Goal: Task Accomplishment & Management: Use online tool/utility

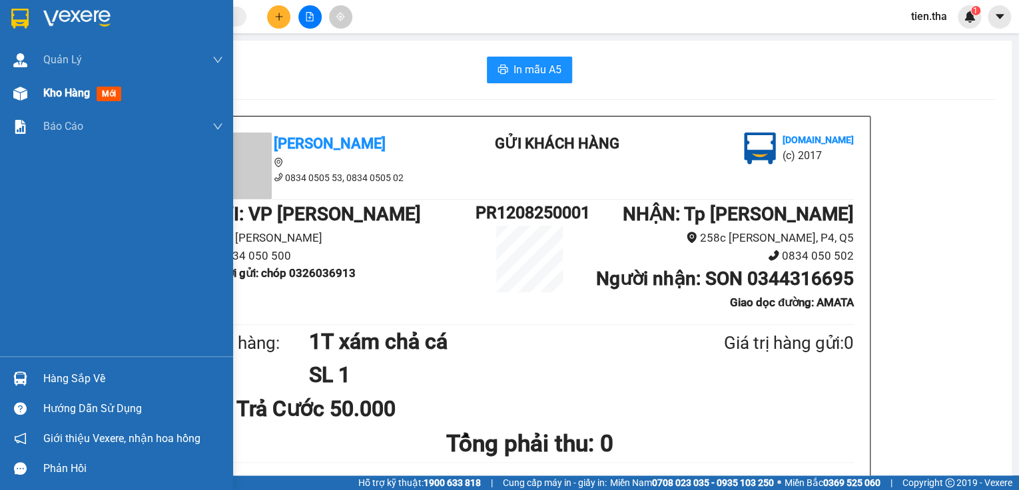
click at [114, 91] on span "mới" at bounding box center [109, 94] width 25 height 15
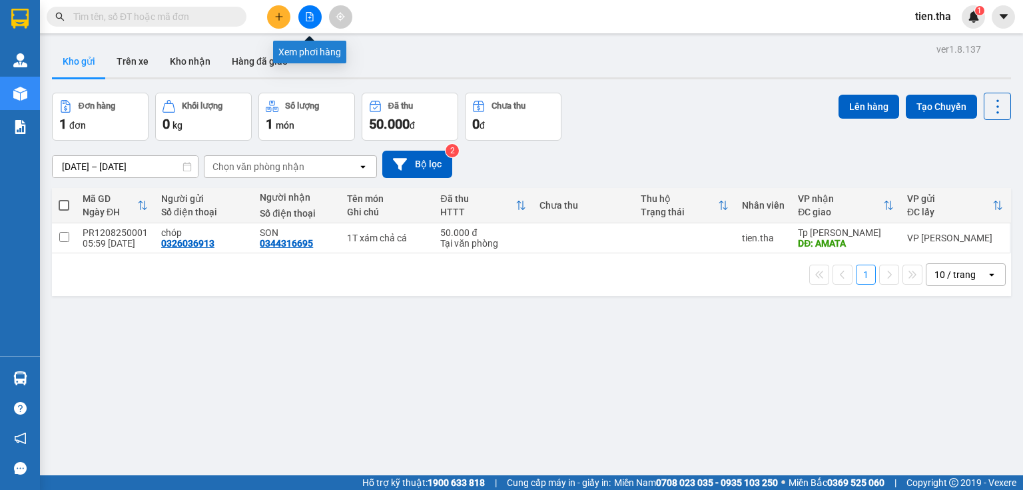
click at [310, 16] on icon "file-add" at bounding box center [309, 16] width 9 height 9
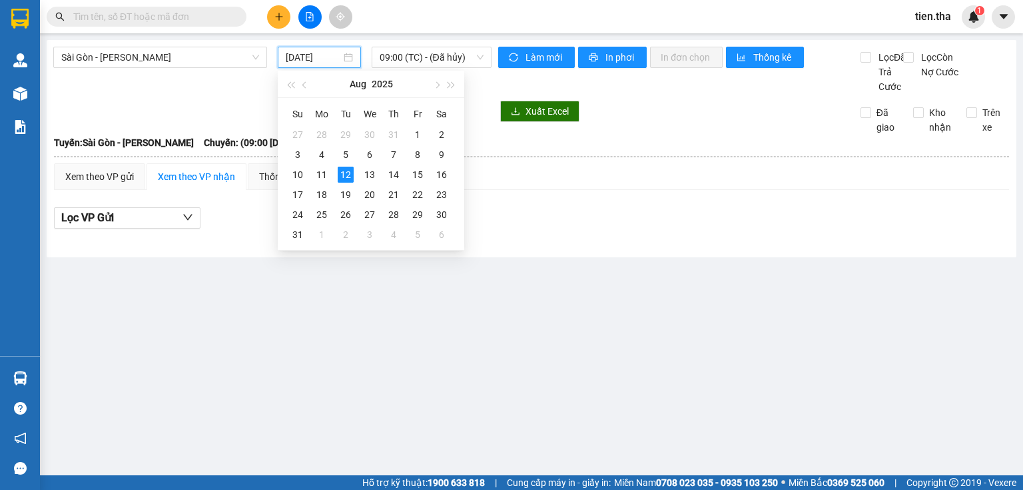
drag, startPoint x: 323, startPoint y: 57, endPoint x: 325, endPoint y: 75, distance: 17.4
click at [324, 59] on input "[DATE]" at bounding box center [313, 57] width 55 height 15
drag, startPoint x: 322, startPoint y: 173, endPoint x: 384, endPoint y: 123, distance: 80.5
click at [330, 173] on td "11" at bounding box center [322, 175] width 24 height 20
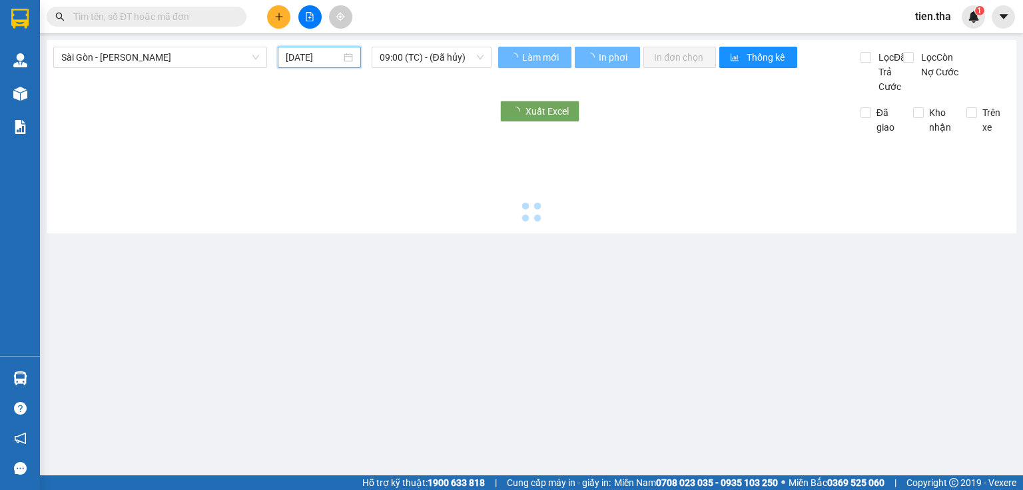
type input "[DATE]"
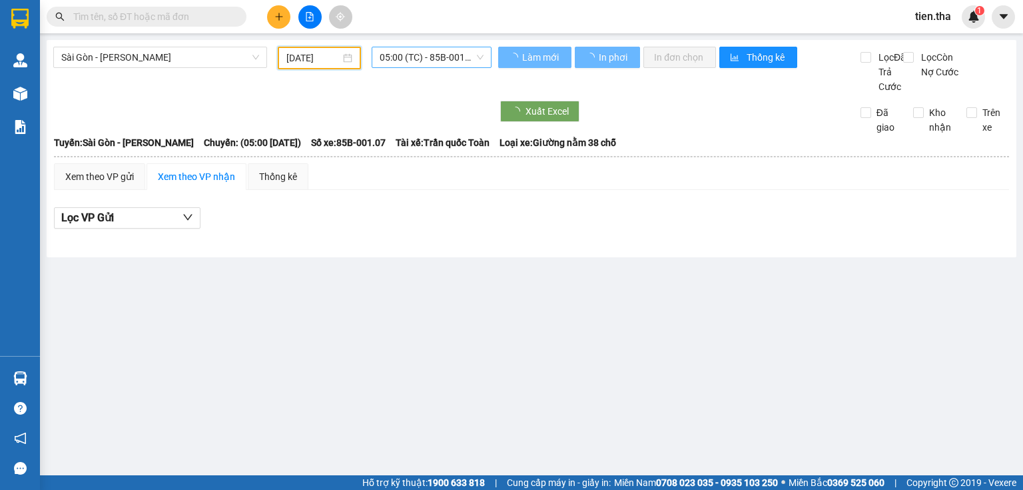
click at [442, 63] on span "05:00 (TC) - 85B-001.07 - (Đã hủy)" at bounding box center [432, 57] width 105 height 20
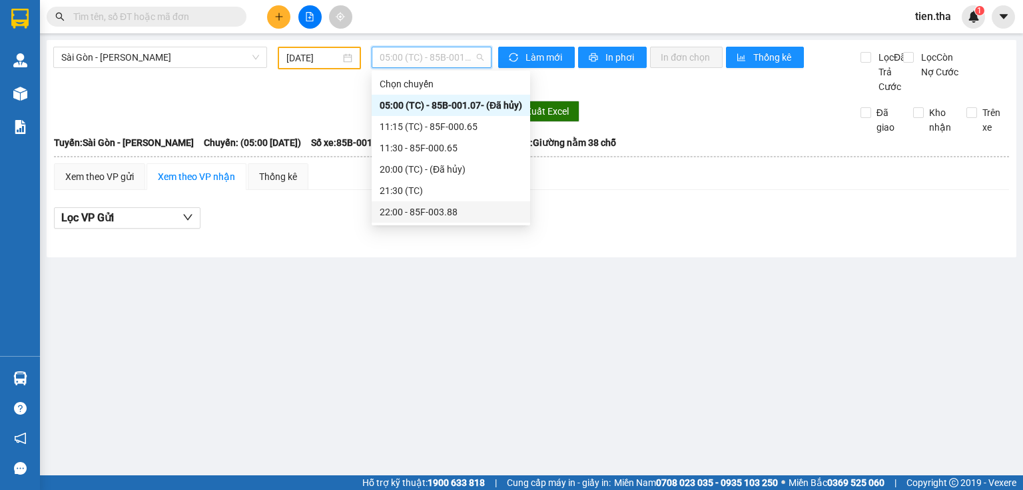
click at [439, 208] on div "22:00 - 85F-003.88" at bounding box center [451, 212] width 143 height 15
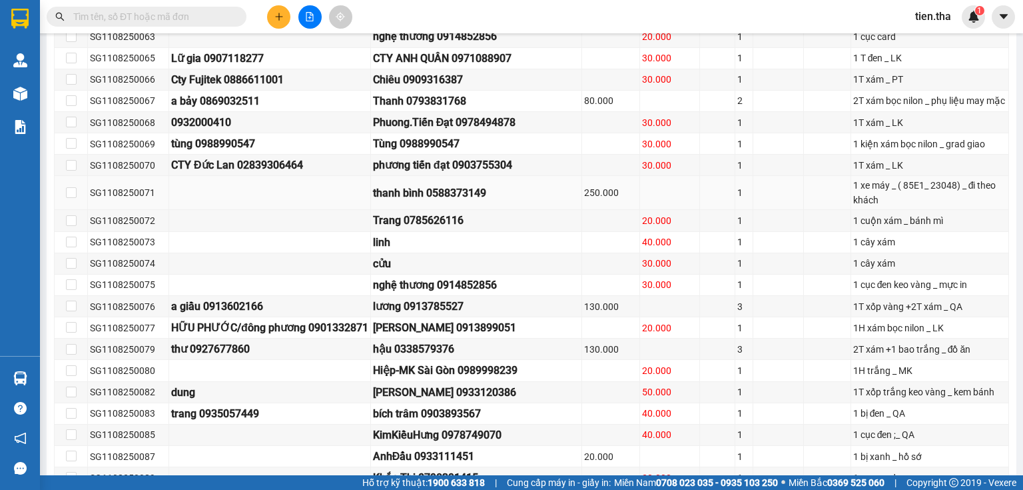
scroll to position [2005, 0]
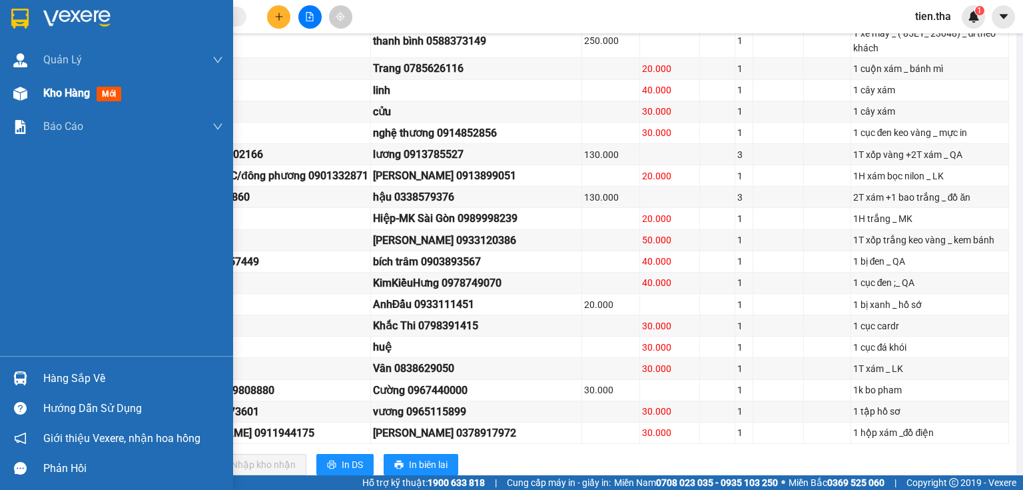
click at [110, 91] on span "mới" at bounding box center [109, 94] width 25 height 15
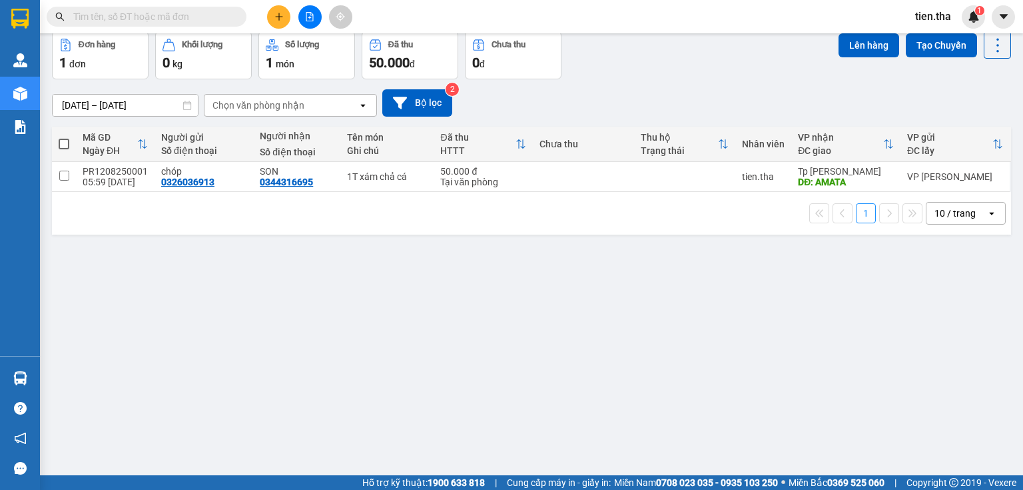
scroll to position [45, 0]
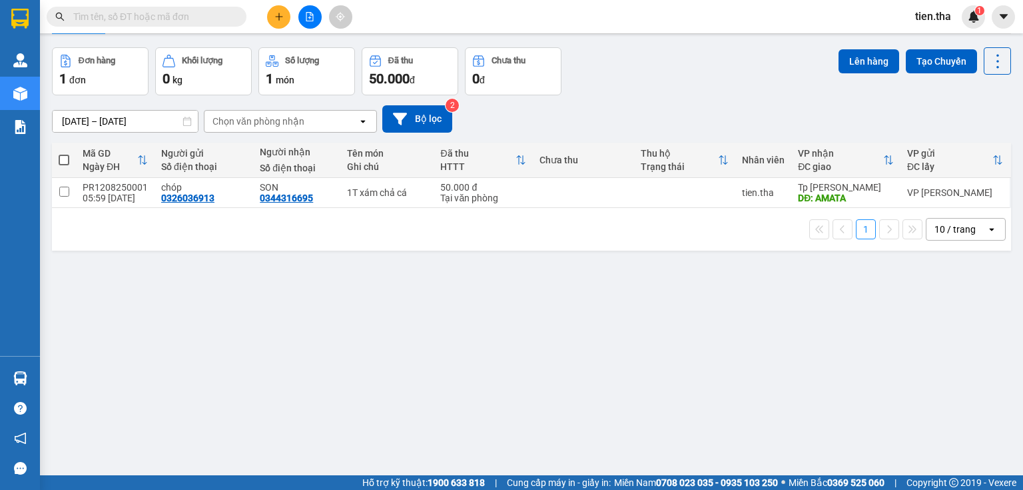
click at [934, 13] on span "tien.tha" at bounding box center [933, 16] width 57 height 17
click at [934, 42] on span "Đăng xuất" at bounding box center [953, 41] width 56 height 15
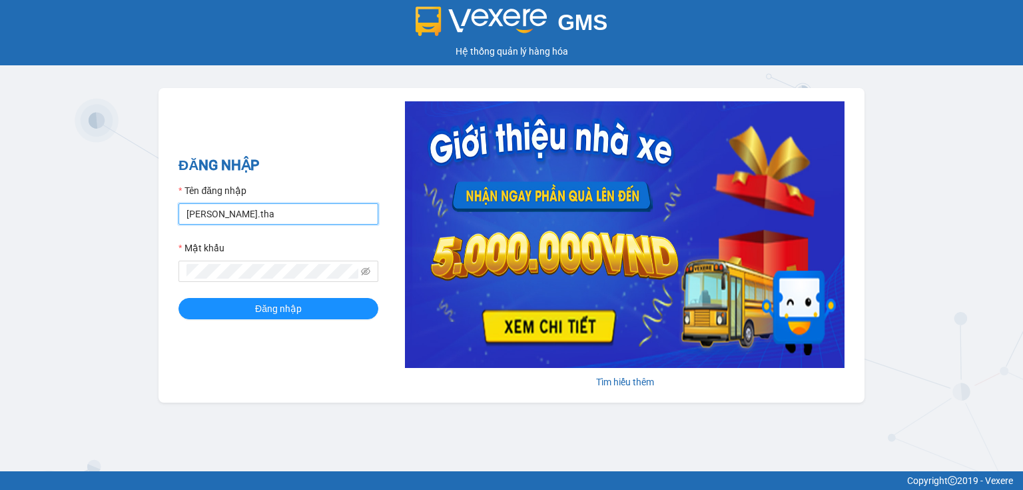
click at [254, 207] on input "phuong.tha" at bounding box center [279, 213] width 200 height 21
type input "nhi.tha"
click at [179, 298] on button "Đăng nhập" at bounding box center [279, 308] width 200 height 21
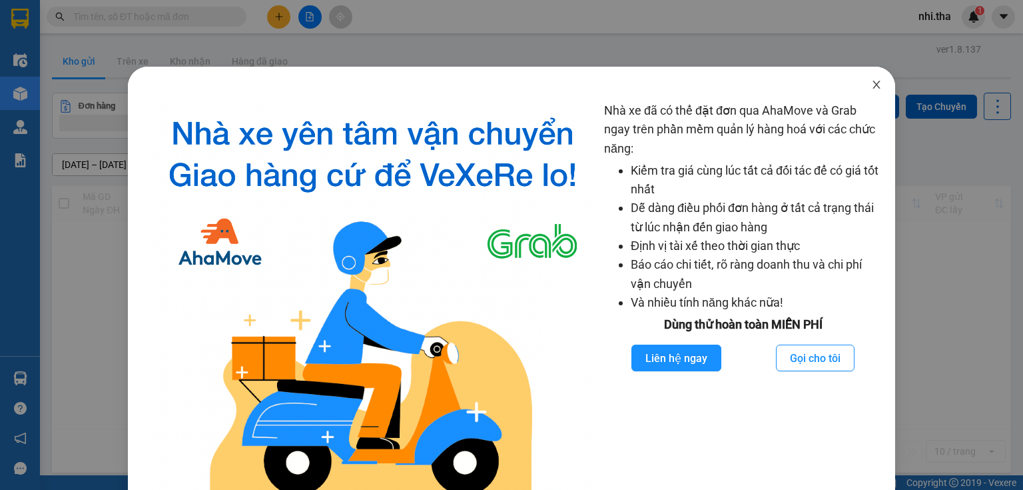
click at [874, 83] on icon "close" at bounding box center [876, 84] width 11 height 11
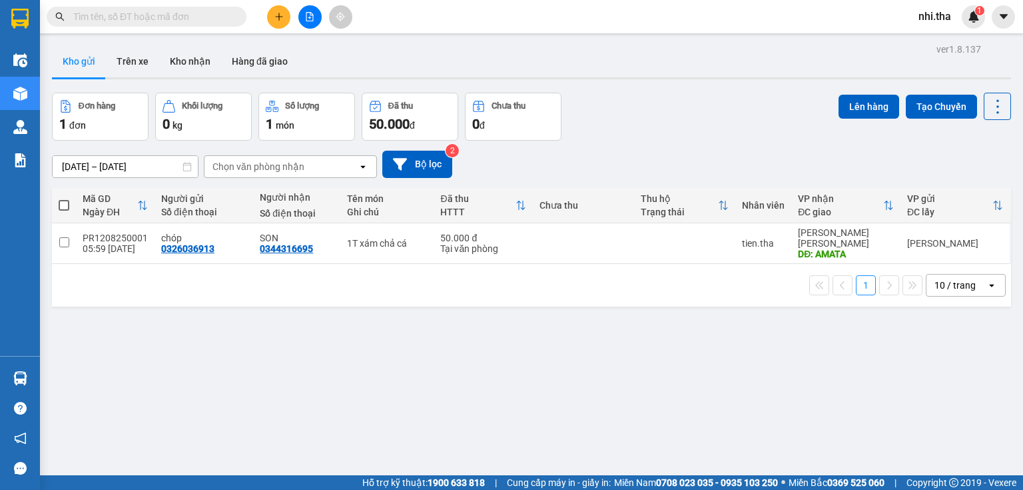
click at [208, 11] on input "text" at bounding box center [151, 16] width 157 height 15
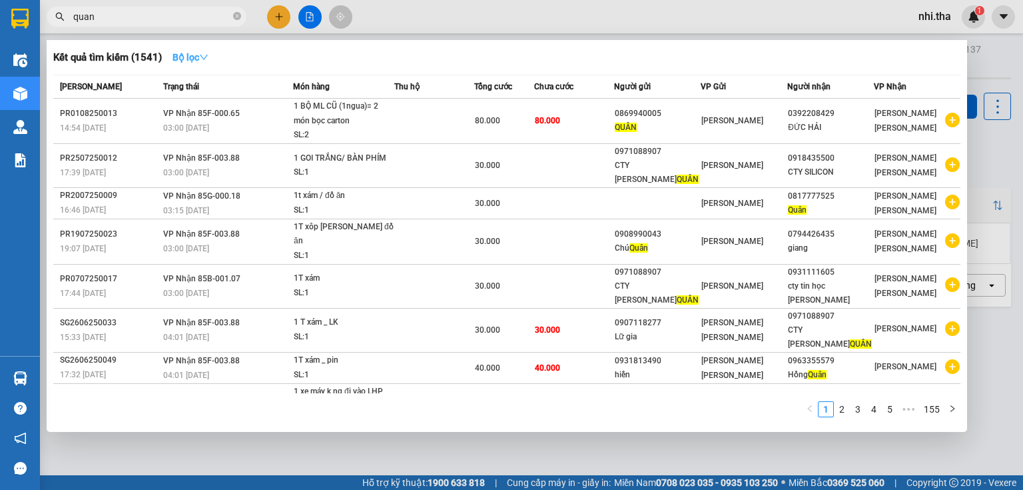
type input "quan"
click at [205, 63] on button "Bộ lọc" at bounding box center [190, 57] width 57 height 21
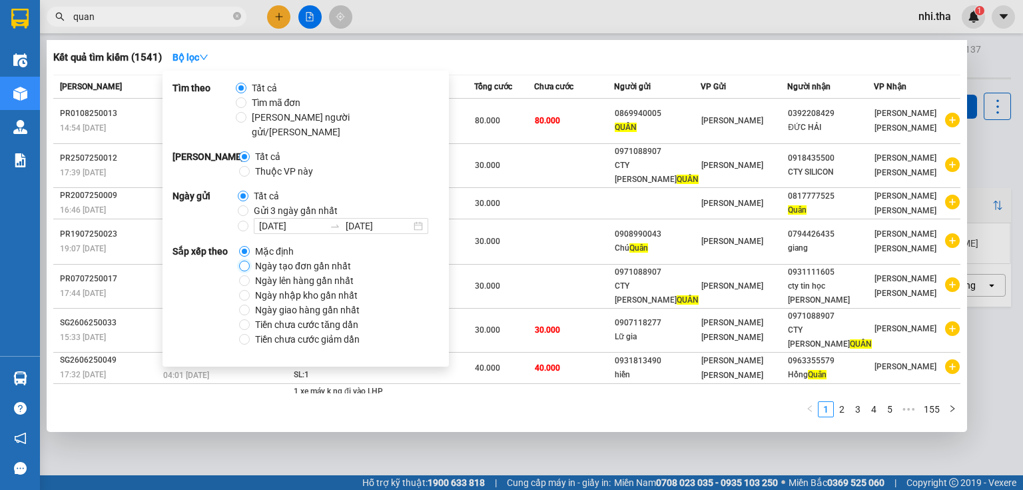
click at [244, 261] on input "Ngày tạo đơn gần nhất" at bounding box center [244, 266] width 11 height 11
radio input "true"
radio input "false"
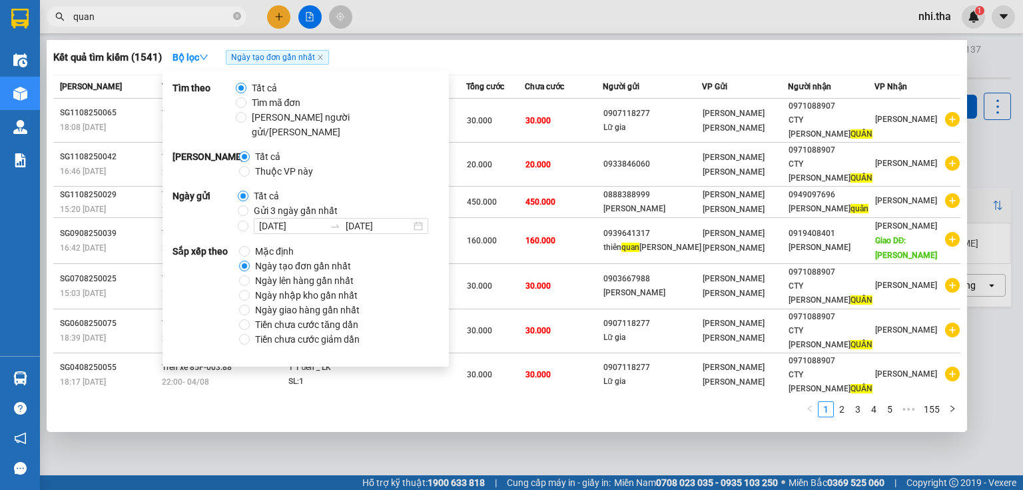
click at [142, 19] on input "quan" at bounding box center [151, 16] width 157 height 15
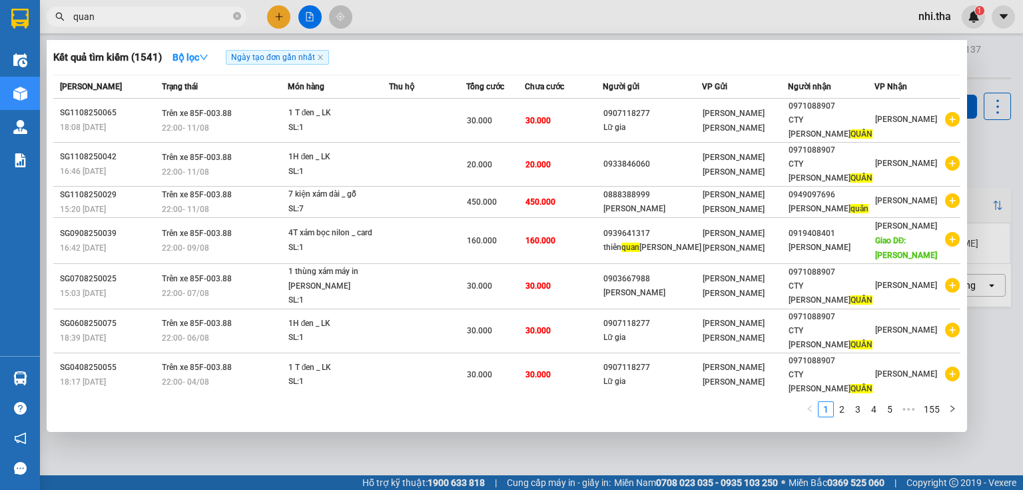
click at [142, 19] on input "quan" at bounding box center [151, 16] width 157 height 15
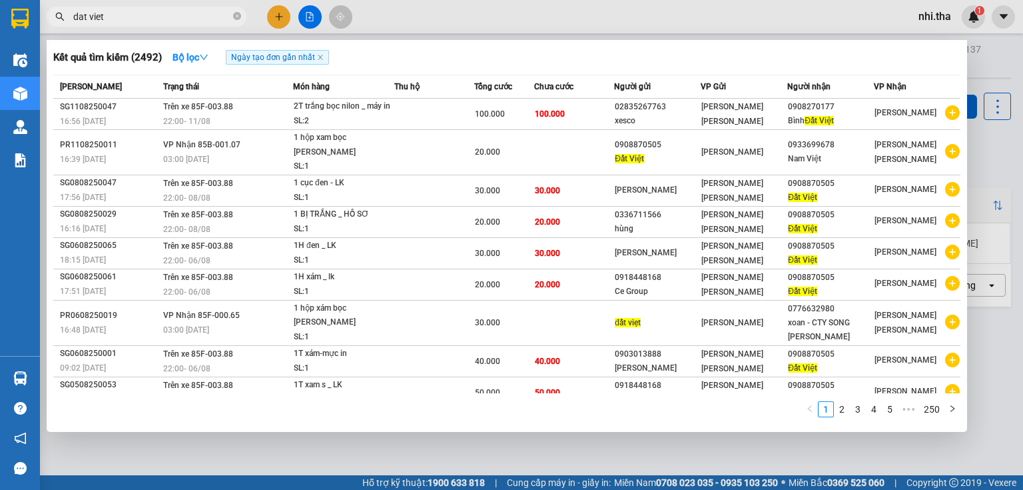
click at [225, 19] on input "dat viet" at bounding box center [151, 16] width 157 height 15
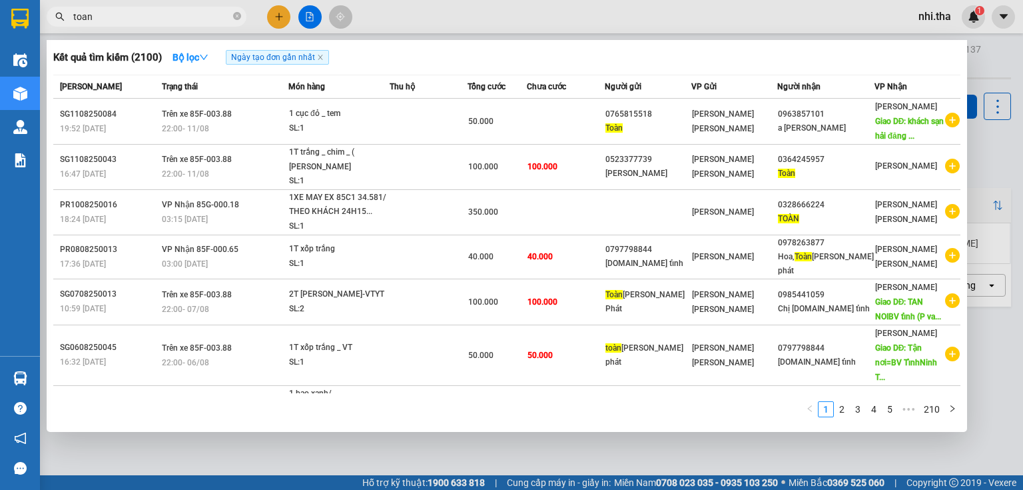
click at [115, 21] on input "toan" at bounding box center [151, 16] width 157 height 15
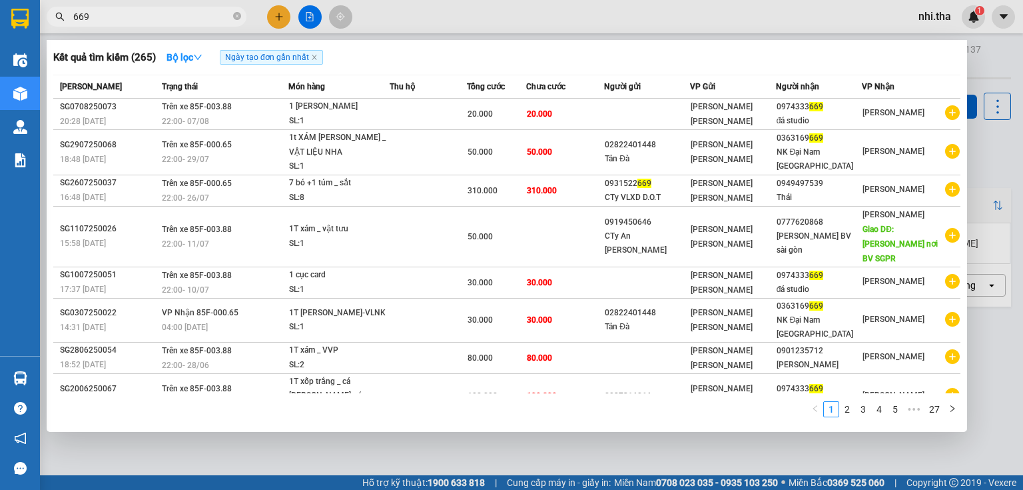
click at [153, 20] on input "669" at bounding box center [151, 16] width 157 height 15
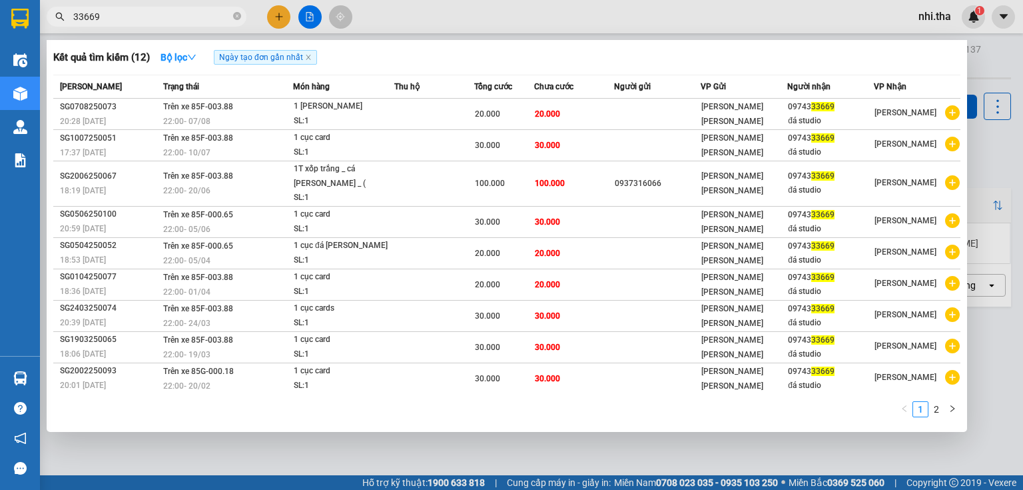
click at [188, 25] on span "33669" at bounding box center [147, 17] width 200 height 20
click at [192, 17] on input "33669" at bounding box center [151, 16] width 157 height 15
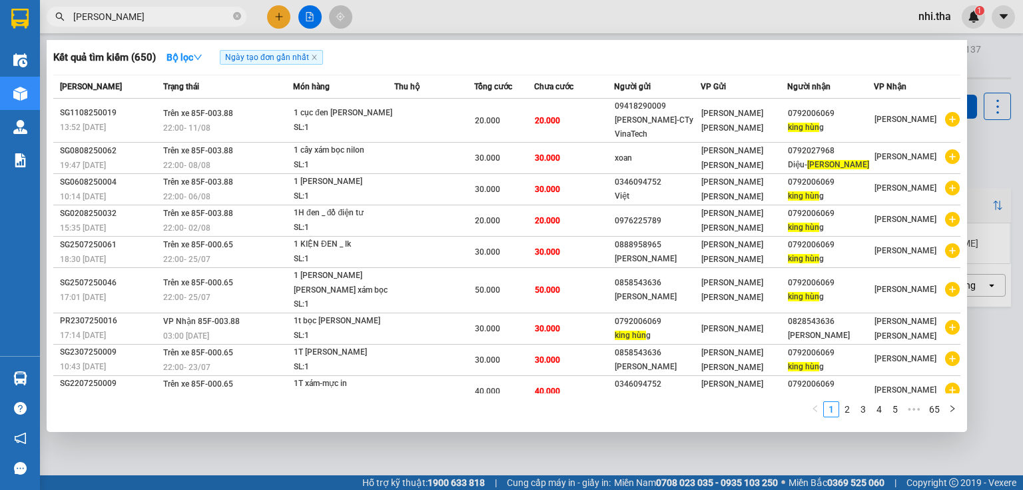
click at [161, 15] on input "KING HUNG" at bounding box center [151, 16] width 157 height 15
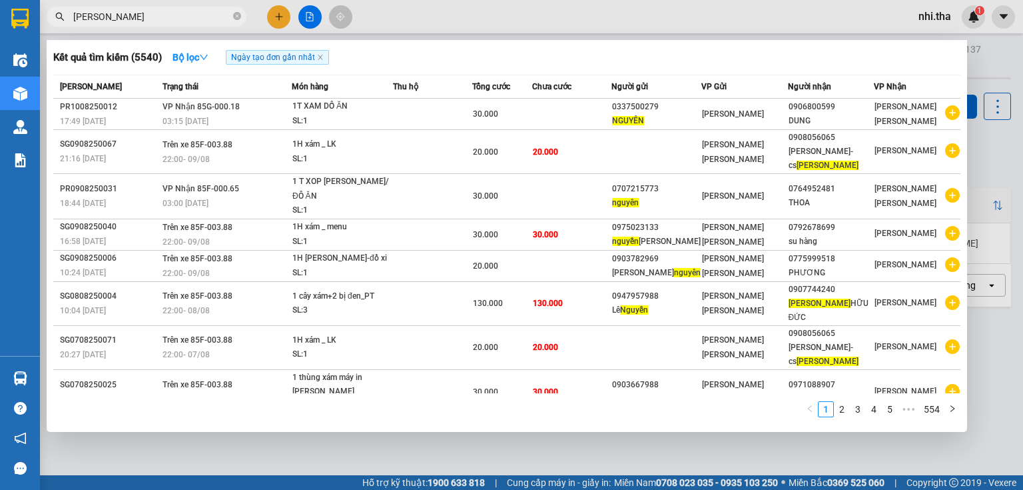
click at [172, 15] on input "NGUYEN" at bounding box center [151, 16] width 157 height 15
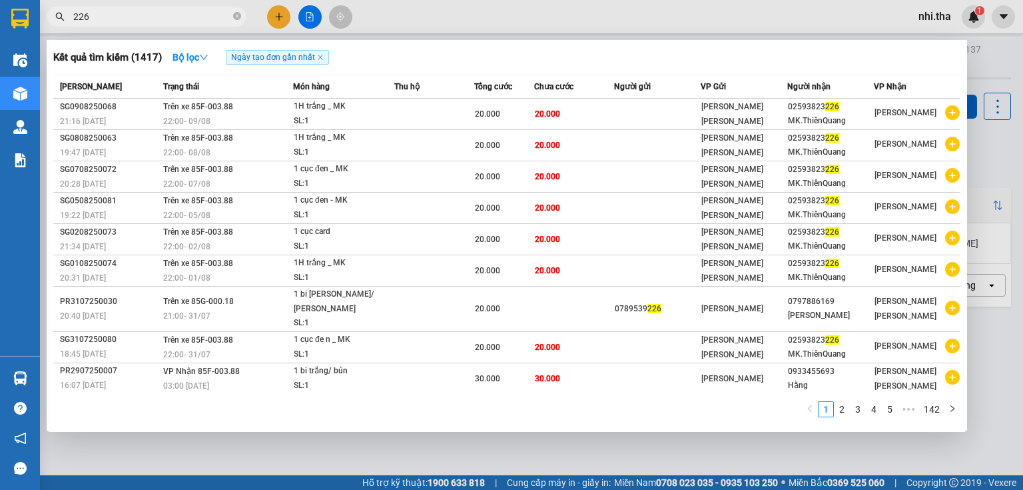
click at [188, 14] on input "226" at bounding box center [151, 16] width 157 height 15
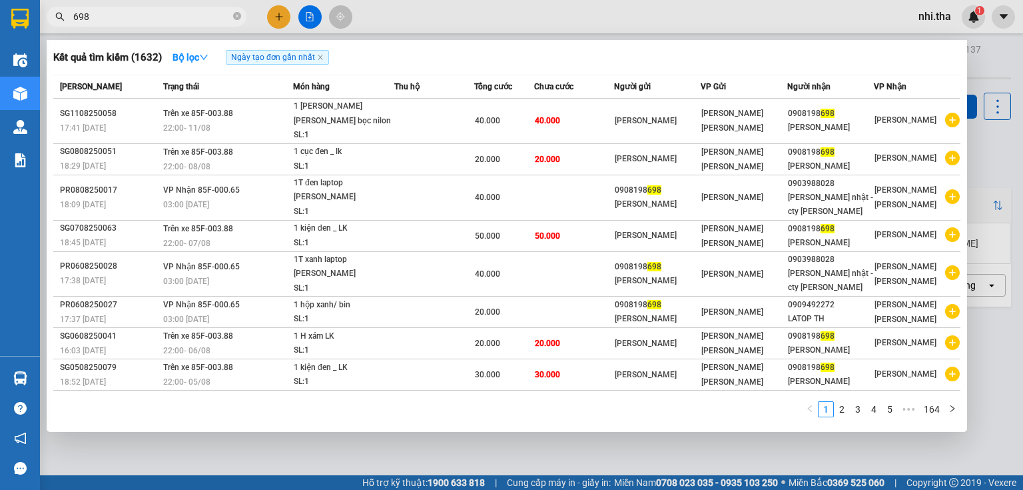
click at [171, 19] on input "698" at bounding box center [151, 16] width 157 height 15
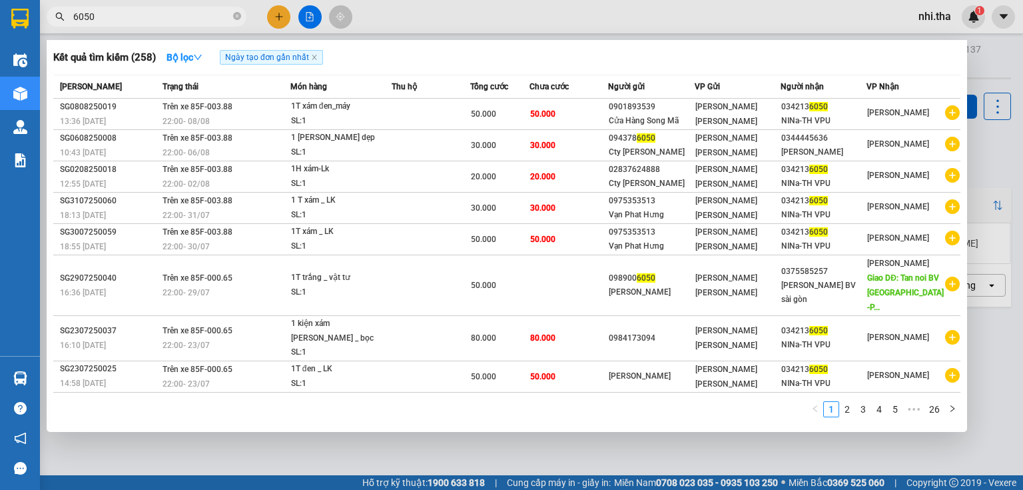
click at [181, 12] on input "6050" at bounding box center [151, 16] width 157 height 15
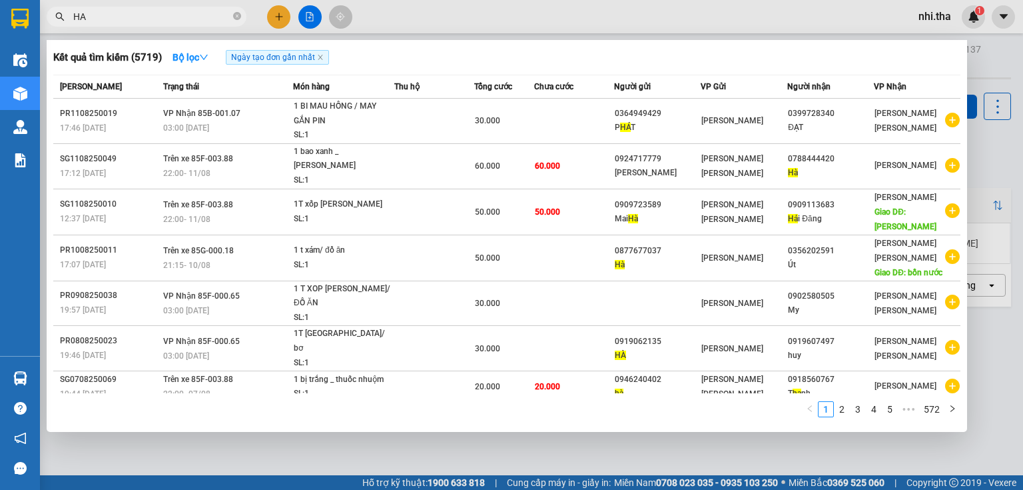
click at [216, 15] on input "HA" at bounding box center [151, 16] width 157 height 15
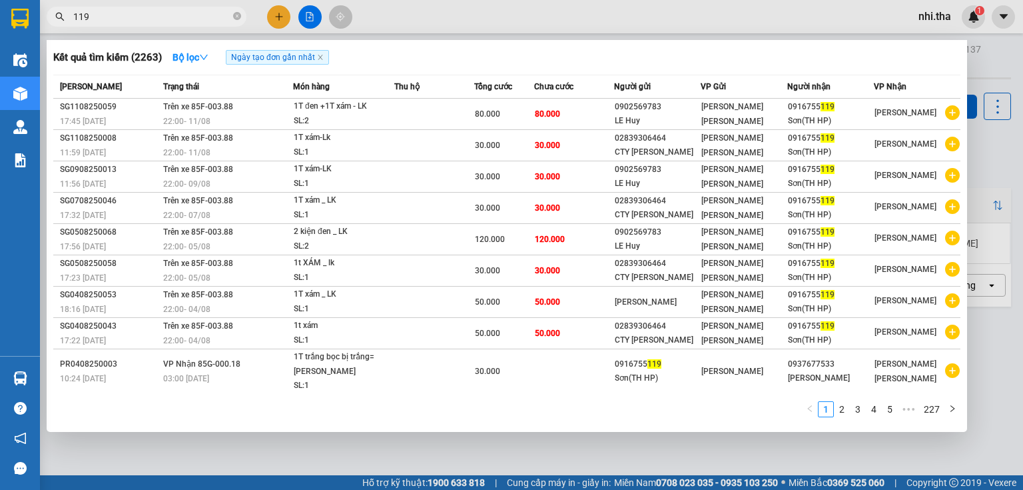
click at [165, 20] on input "119" at bounding box center [151, 16] width 157 height 15
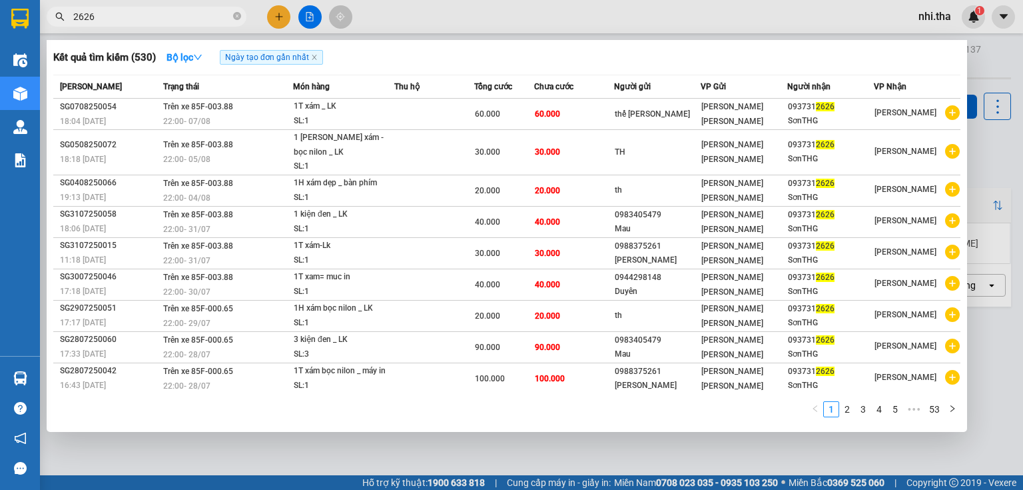
click at [165, 20] on input "2626" at bounding box center [151, 16] width 157 height 15
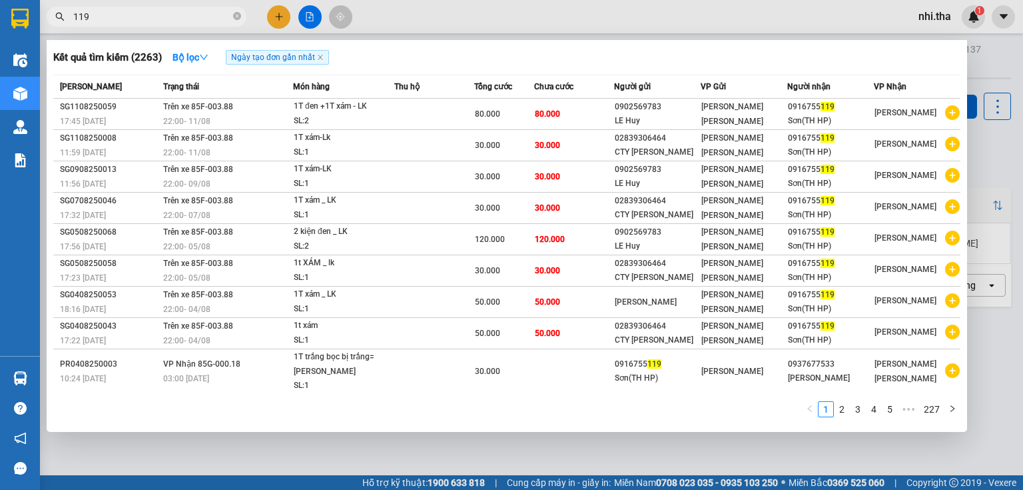
type input "119"
